Goal: Transaction & Acquisition: Purchase product/service

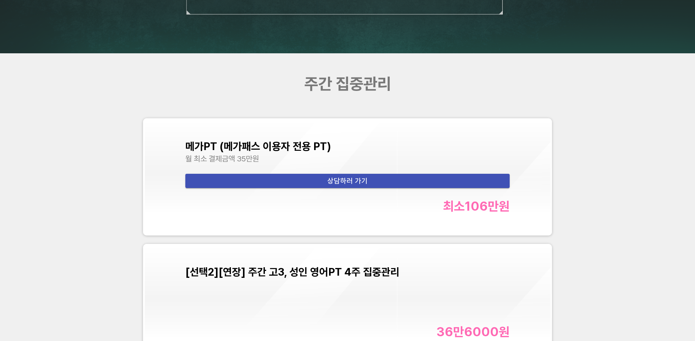
scroll to position [3039, 0]
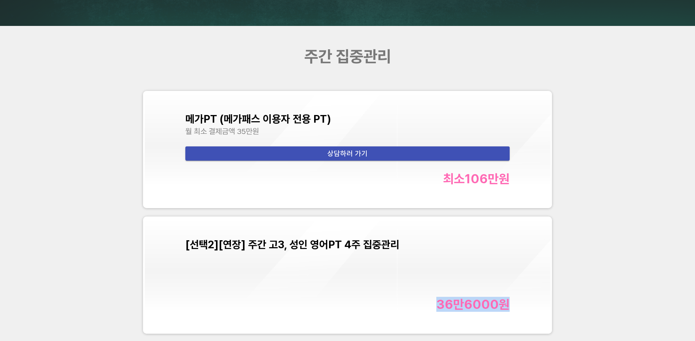
drag, startPoint x: 427, startPoint y: 306, endPoint x: 593, endPoint y: 307, distance: 165.7
click at [584, 306] on div "주간 집중관리 메가PT (메가패스 이용자 전용 PT) 월 최소 결제금액 35만원 상담하러 가기 최소 106만 원 [선택2][연장] 주간 고3,…" at bounding box center [347, 192] width 695 height 333
click at [594, 307] on div "주간 집중관리 메가PT (메가패스 이용자 전용 PT) 월 최소 결제금액 35만원 상담하러 가기 최소 106만 원 [선택2][연장] 주간 고3,…" at bounding box center [347, 192] width 695 height 333
click at [541, 52] on div "주간 집중관리 메가PT (메가패스 이용자 전용 PT) 월 최소 결제금액 35만원 상담하러 가기 최소 106만 원 [선택2][연장] 주간 고3,…" at bounding box center [347, 192] width 695 height 333
click at [555, 212] on div "메가PT (메가패스 이용자 전용 PT) 월 최소 결제금액 35만원 상담하러 가기 최소 106만 원 [선택2][연장] 주간 고3, 성인 영어PT…" at bounding box center [347, 212] width 417 height 251
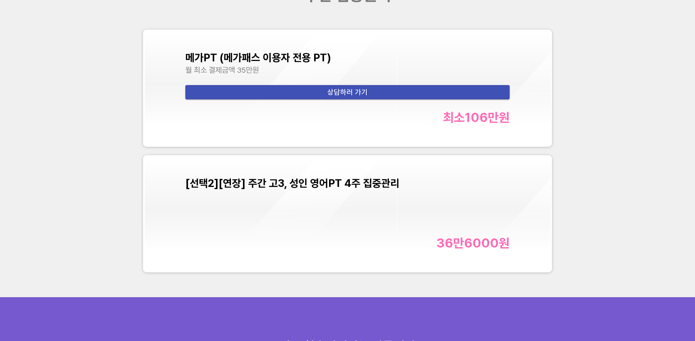
scroll to position [3144, 0]
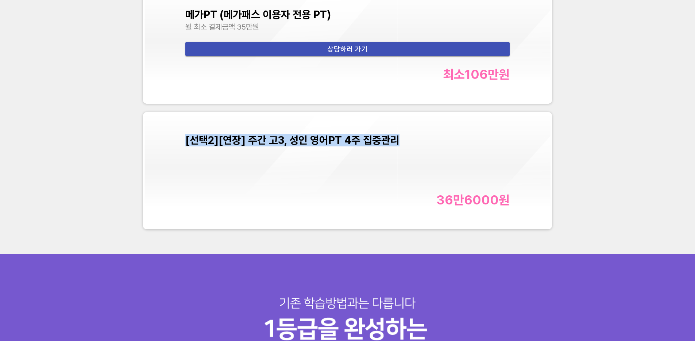
copy span "[선택2][연장] 주간 고3, 성인 영어PT 4주 집중관리"
drag, startPoint x: 184, startPoint y: 139, endPoint x: 425, endPoint y: 139, distance: 241.3
click at [425, 139] on div "[선택2][연장] 주간 고3, 성인 영어PT 4주 집중관리 36만6000 원" at bounding box center [348, 171] width 406 height 114
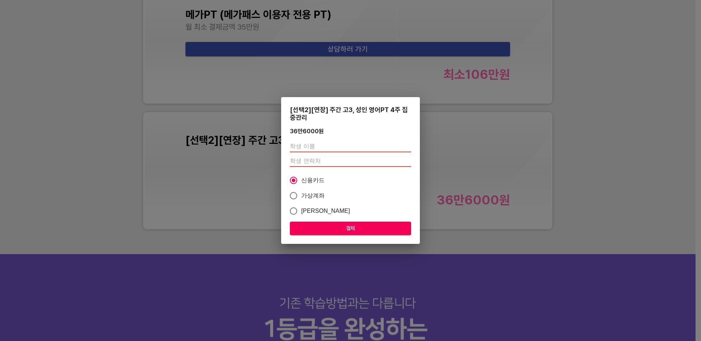
click at [643, 146] on div "[선택2][연장] 주간 고3, 성인 영어PT 4주 집중관리 36만6000 원 신용카드 가상계좌 카카오페이 결제" at bounding box center [350, 170] width 701 height 341
